Goal: Task Accomplishment & Management: Manage account settings

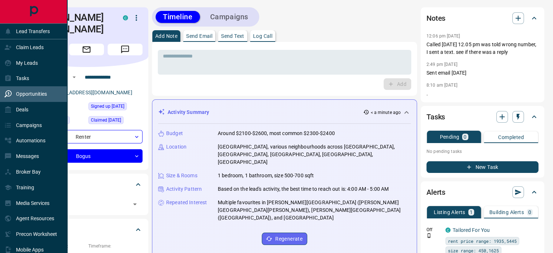
click at [31, 93] on p "Opportunities" at bounding box center [31, 94] width 31 height 6
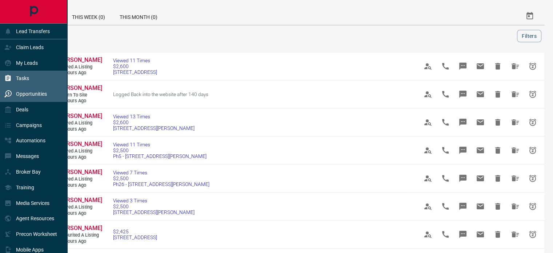
click at [24, 78] on p "Tasks" at bounding box center [22, 78] width 13 height 6
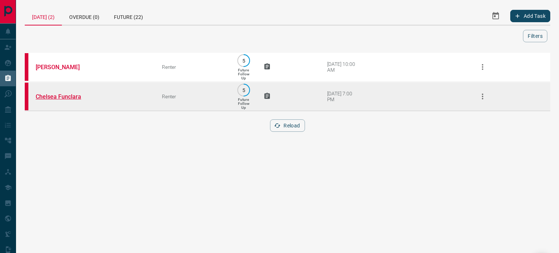
click at [73, 98] on link "Chelsea Funclara" at bounding box center [63, 96] width 55 height 7
click at [484, 95] on icon "button" at bounding box center [482, 96] width 9 height 9
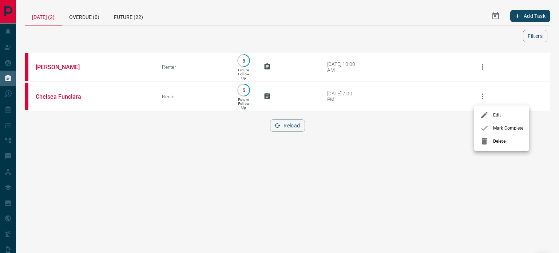
click at [494, 124] on li "Mark Complete" at bounding box center [501, 128] width 55 height 13
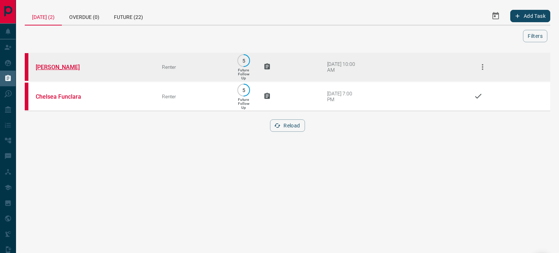
click at [61, 65] on link "[PERSON_NAME]" at bounding box center [63, 67] width 55 height 7
click at [480, 65] on icon "button" at bounding box center [482, 67] width 9 height 9
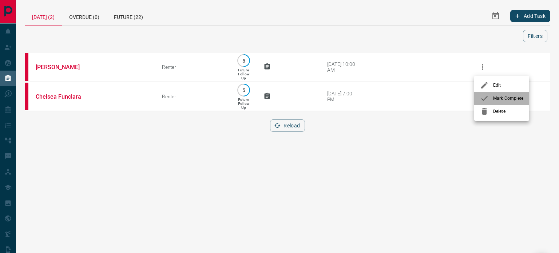
click at [489, 97] on div at bounding box center [486, 98] width 13 height 9
